Goal: Task Accomplishment & Management: Use online tool/utility

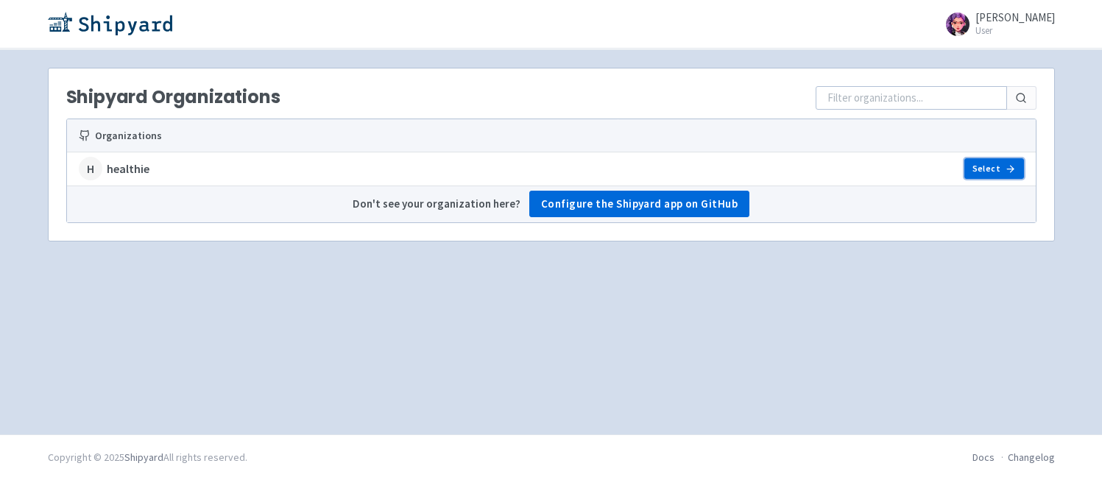
click at [969, 169] on link "Select" at bounding box center [993, 168] width 59 height 21
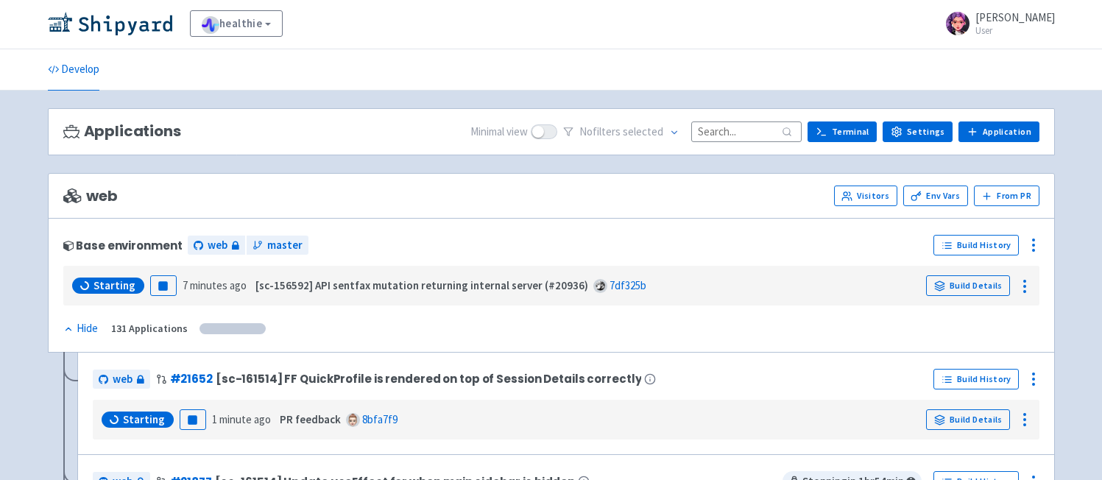
scroll to position [3, 0]
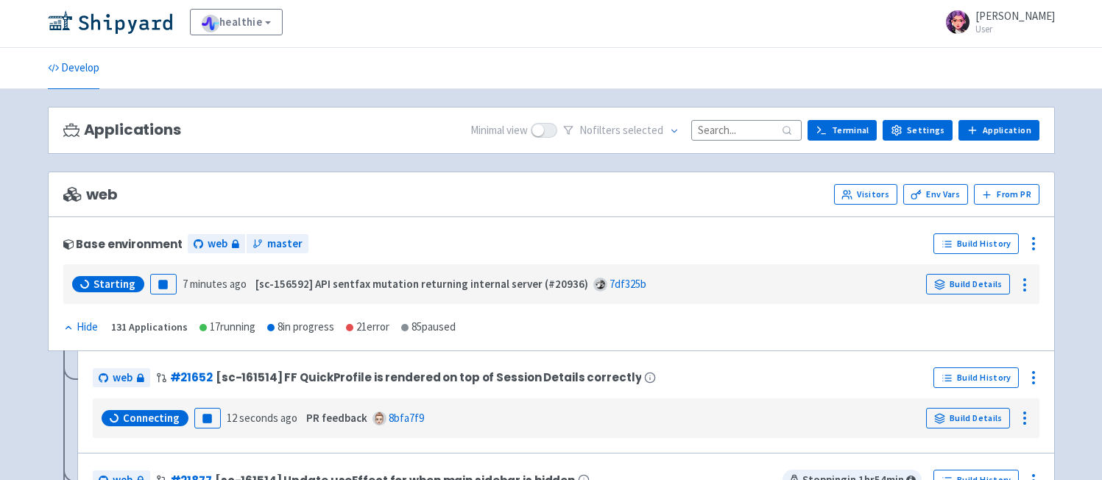
click at [735, 130] on input at bounding box center [746, 130] width 110 height 20
paste input "21864"
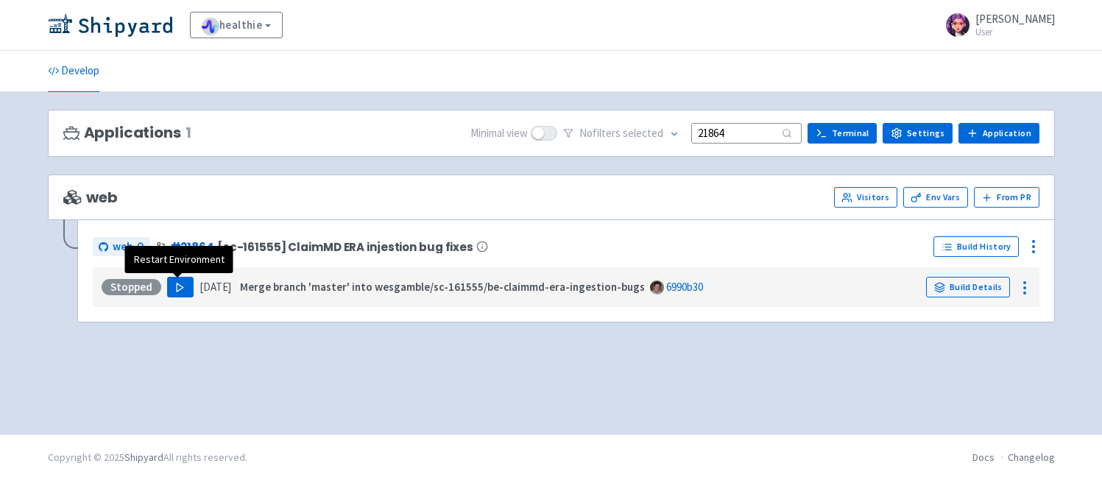
type input "21864"
click at [179, 289] on polygon "button" at bounding box center [180, 287] width 7 height 8
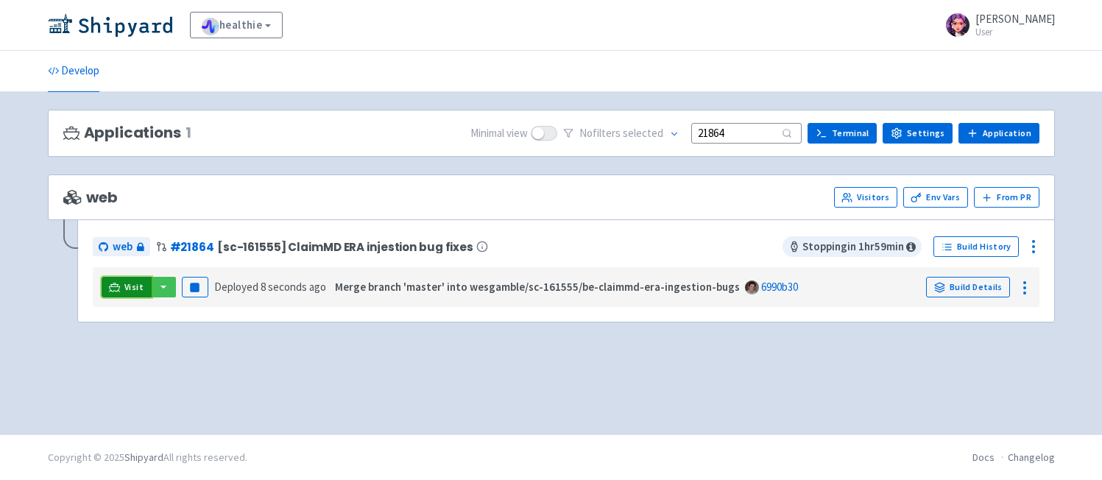
click at [130, 289] on span "Visit" at bounding box center [133, 287] width 19 height 12
click at [556, 251] on div "web # 21864 [sc-161555] ClaimMD ERA injestion bug fixes" at bounding box center [438, 247] width 690 height 24
click at [840, 132] on link "Terminal" at bounding box center [841, 133] width 69 height 21
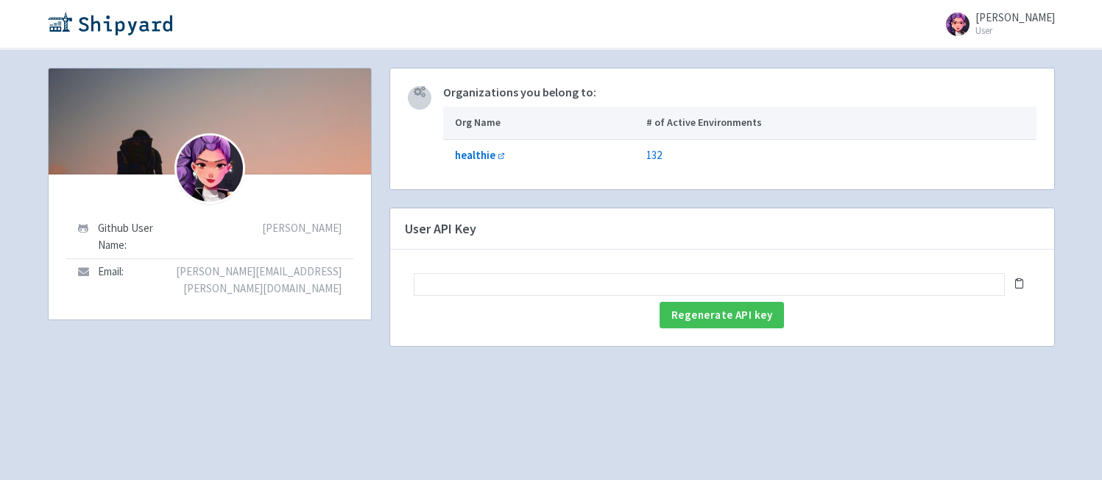
click at [570, 283] on input "text" at bounding box center [709, 284] width 591 height 23
click at [702, 311] on span "Regenerate API key" at bounding box center [721, 315] width 101 height 14
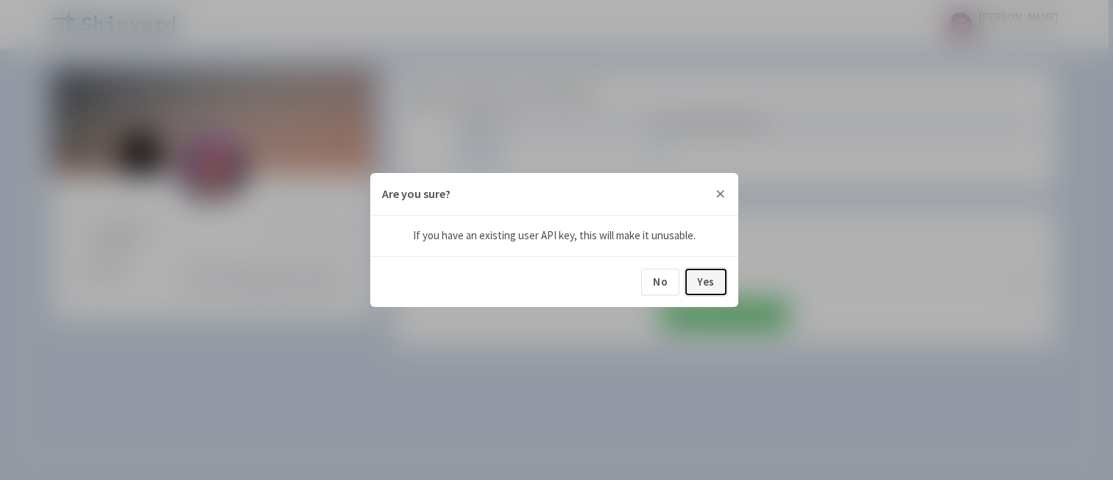
click at [703, 281] on button "Yes" at bounding box center [705, 282] width 41 height 26
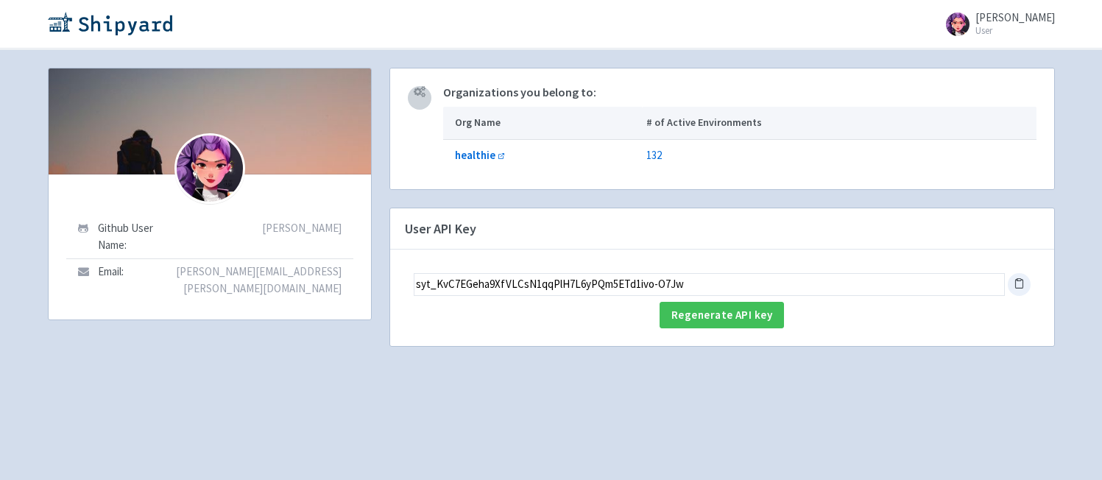
click at [1017, 289] on icon at bounding box center [1019, 282] width 11 height 11
click at [1020, 283] on icon at bounding box center [1019, 282] width 11 height 11
